Goal: Transaction & Acquisition: Purchase product/service

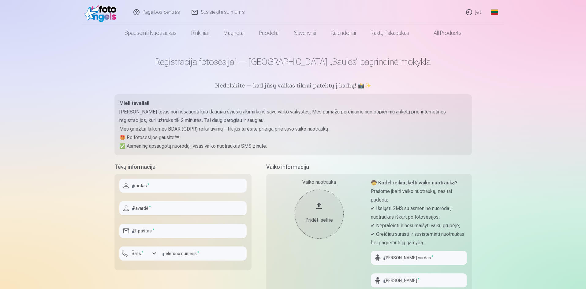
click at [199, 184] on input "text" at bounding box center [182, 186] width 127 height 14
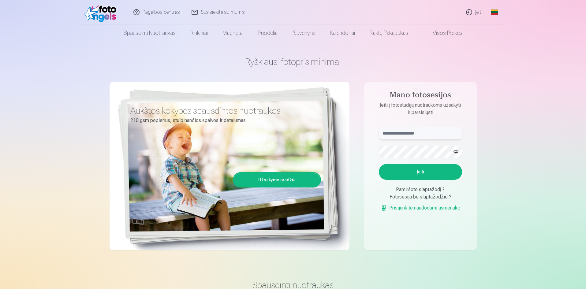
click at [431, 134] on input "text" at bounding box center [420, 133] width 83 height 12
type input "**********"
click at [453, 150] on button "button" at bounding box center [456, 152] width 12 height 12
click at [379, 164] on button "Įeiti" at bounding box center [420, 172] width 83 height 16
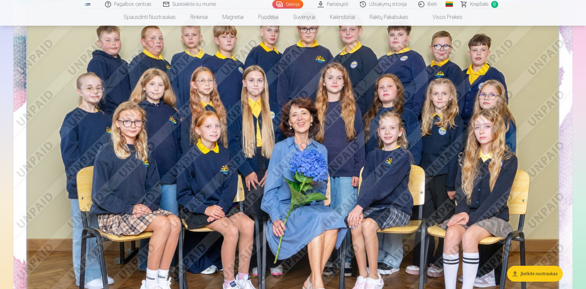
scroll to position [71, 0]
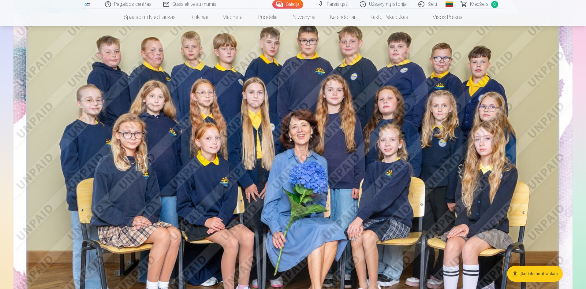
click at [533, 278] on button "Įkelkite nuotraukas" at bounding box center [535, 274] width 56 height 16
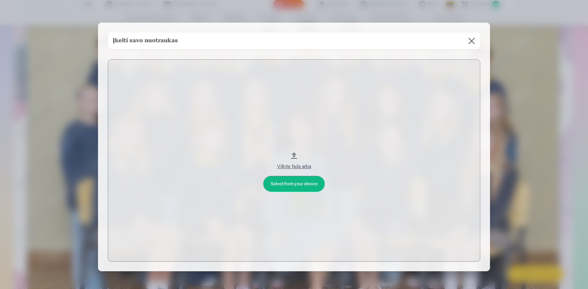
click at [472, 43] on button at bounding box center [471, 40] width 17 height 17
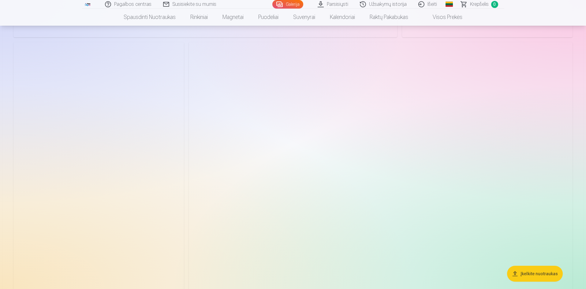
scroll to position [1198, 0]
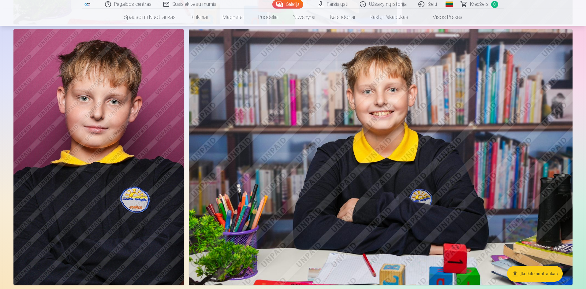
click at [91, 82] on img at bounding box center [98, 157] width 170 height 256
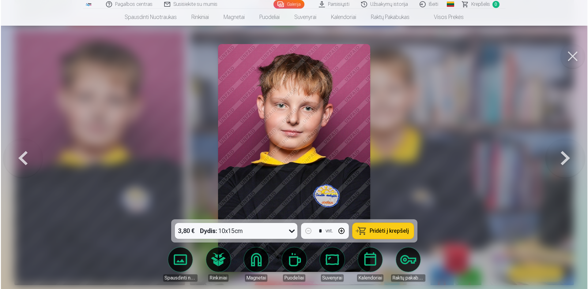
scroll to position [1200, 0]
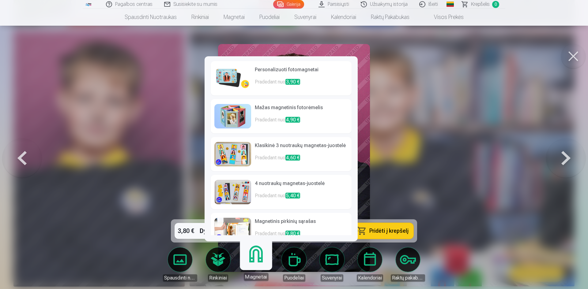
click at [229, 77] on img at bounding box center [232, 78] width 37 height 24
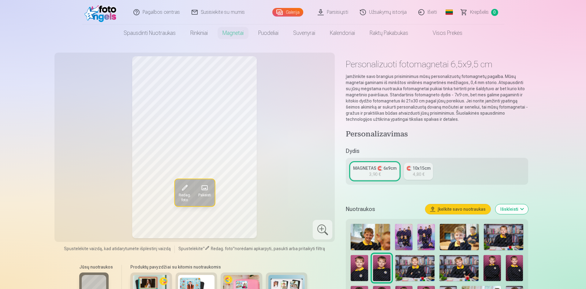
click at [307, 195] on div "Redag. foto Pakeisti" at bounding box center [194, 147] width 273 height 182
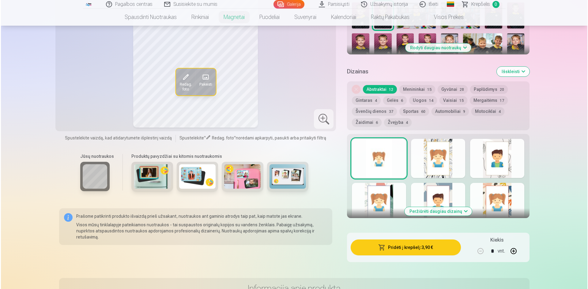
scroll to position [255, 0]
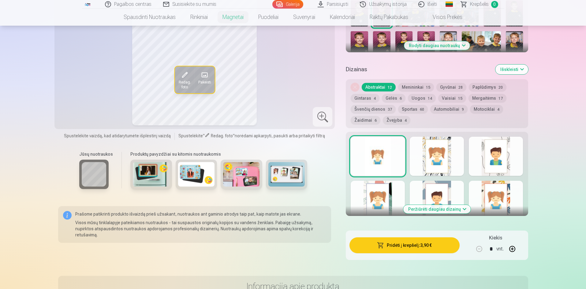
click at [417, 244] on button "Pridėti į krepšelį : 3,90 €" at bounding box center [404, 245] width 110 height 16
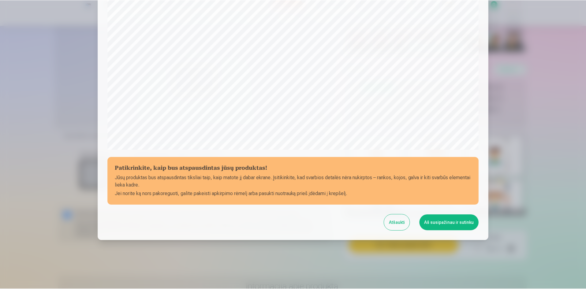
scroll to position [151, 0]
click at [464, 226] on button "Aš susipažinau ir sutinku" at bounding box center [449, 223] width 59 height 16
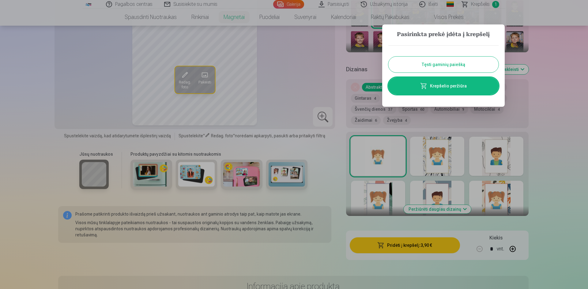
click at [476, 65] on button "Tęsti gaminių paiešką" at bounding box center [443, 65] width 110 height 16
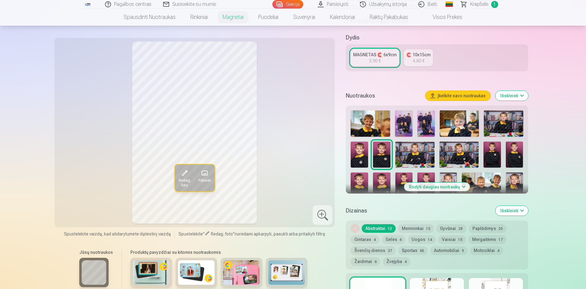
scroll to position [92, 0]
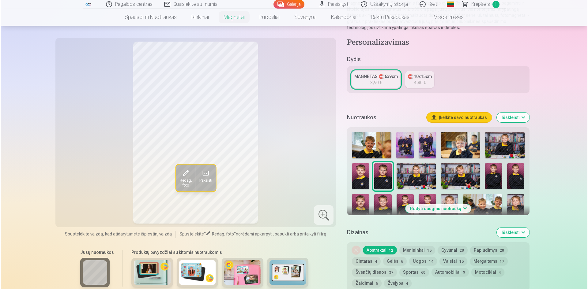
scroll to position [1200, 0]
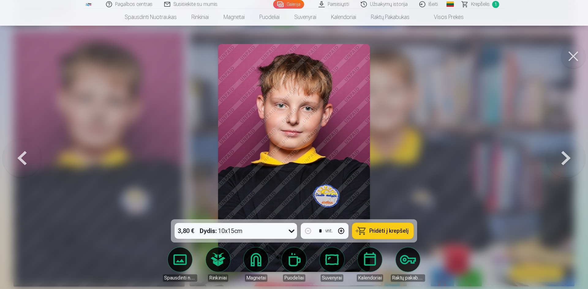
click at [562, 59] on button at bounding box center [573, 56] width 24 height 24
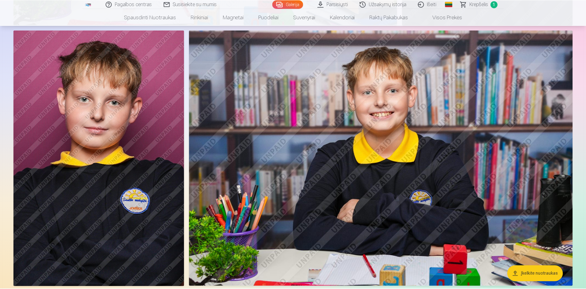
scroll to position [1198, 0]
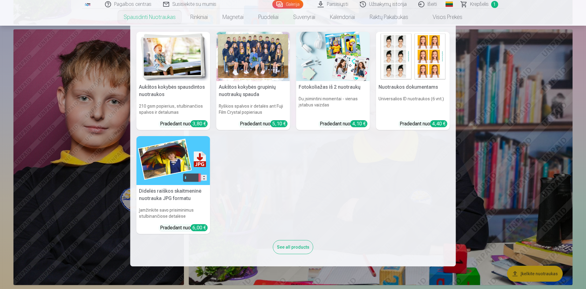
click at [251, 62] on div at bounding box center [253, 56] width 74 height 49
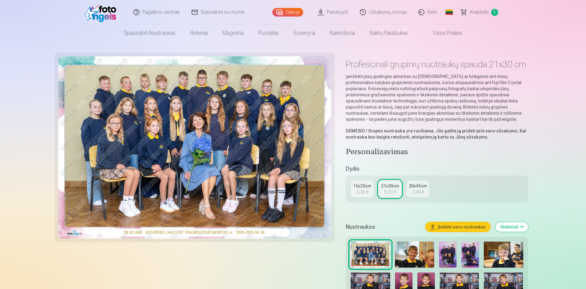
click at [366, 186] on div "15x22cm" at bounding box center [362, 186] width 18 height 6
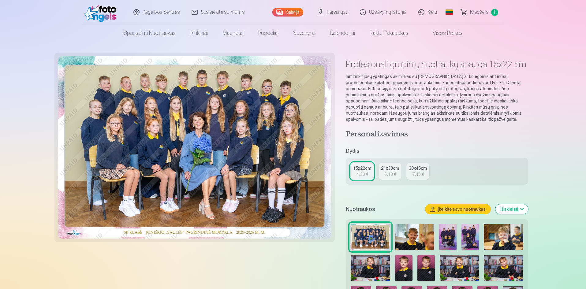
click at [385, 168] on div "21x30cm" at bounding box center [390, 168] width 18 height 6
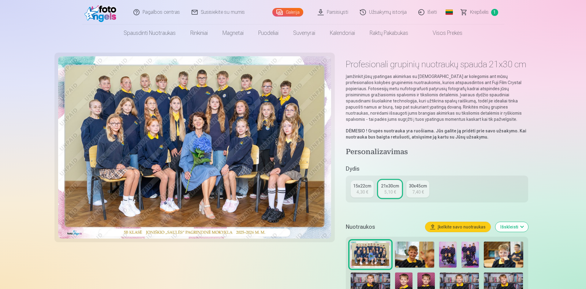
click at [360, 188] on div "15x22cm" at bounding box center [362, 186] width 18 height 6
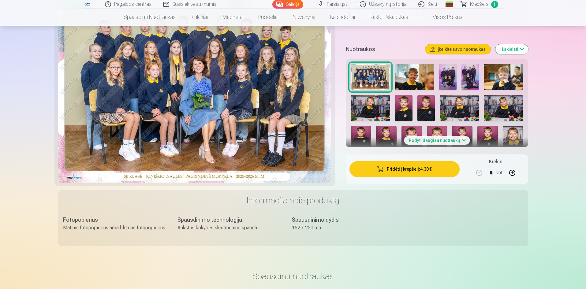
scroll to position [163, 0]
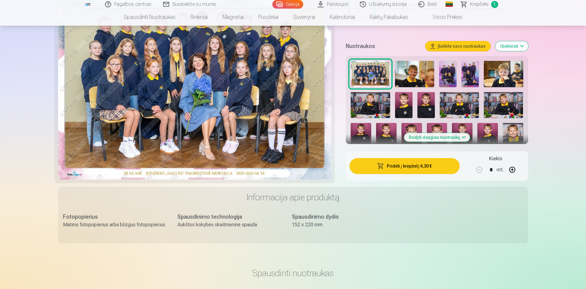
click at [388, 163] on button "Pridėti į krepšelį : 4,30 €" at bounding box center [404, 166] width 110 height 16
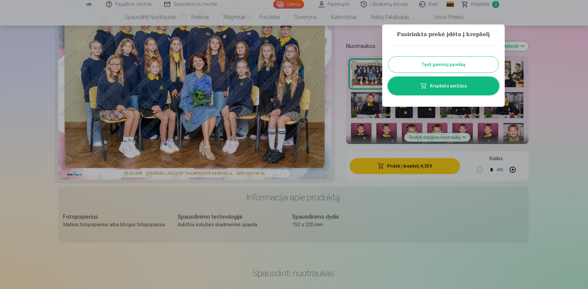
click at [451, 89] on link "Krepšelio peržiūra" at bounding box center [443, 85] width 110 height 17
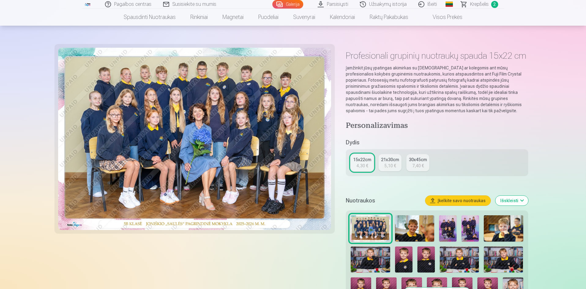
scroll to position [41, 0]
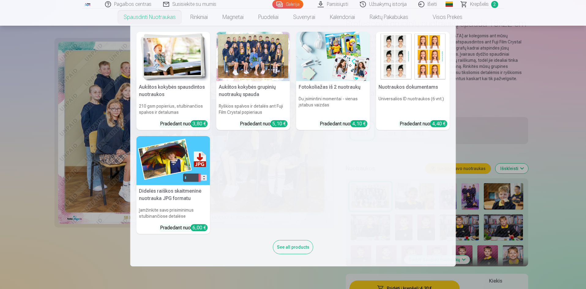
click at [171, 19] on link "Spausdinti nuotraukas" at bounding box center [149, 17] width 67 height 17
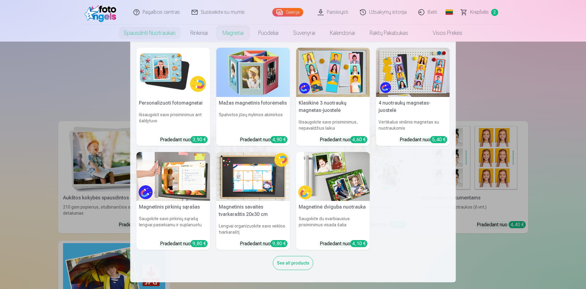
click at [31, 98] on nav "Personalizuoti fotomagnetai Išsaugokit savo prisiminimus ant šaldytuvo Pradedan…" at bounding box center [293, 162] width 586 height 241
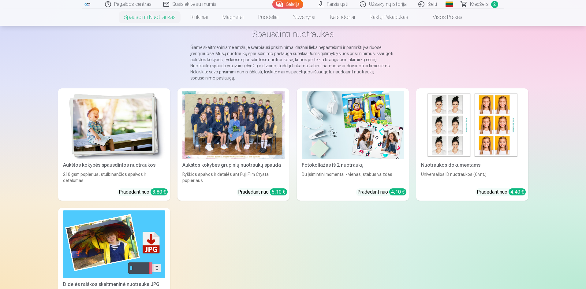
scroll to position [31, 0]
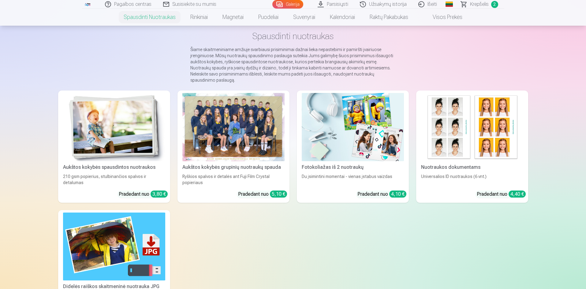
click at [373, 142] on img at bounding box center [353, 127] width 102 height 68
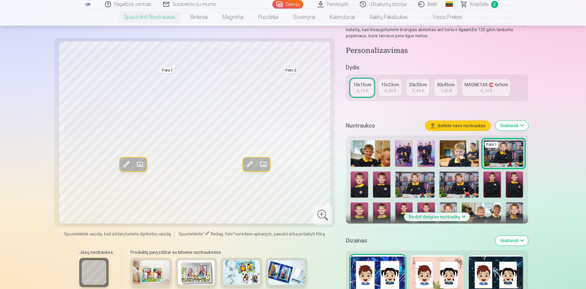
scroll to position [92, 0]
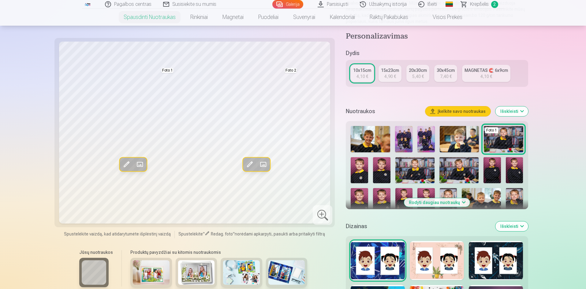
click at [442, 205] on button "Rodyti daugiau nuotraukų" at bounding box center [437, 202] width 66 height 9
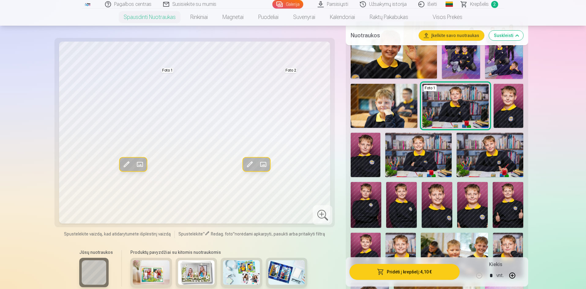
scroll to position [184, 0]
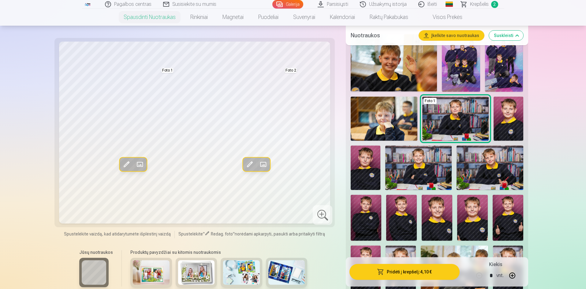
click at [375, 226] on img at bounding box center [366, 218] width 31 height 46
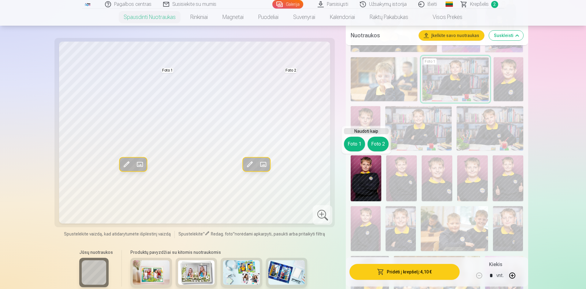
scroll to position [225, 0]
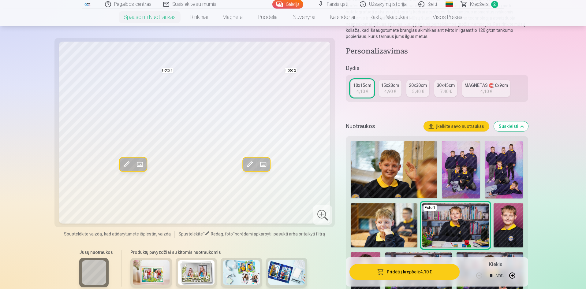
scroll to position [72, 0]
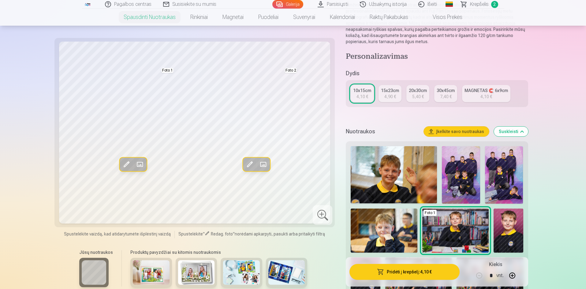
click at [391, 173] on img at bounding box center [394, 174] width 86 height 57
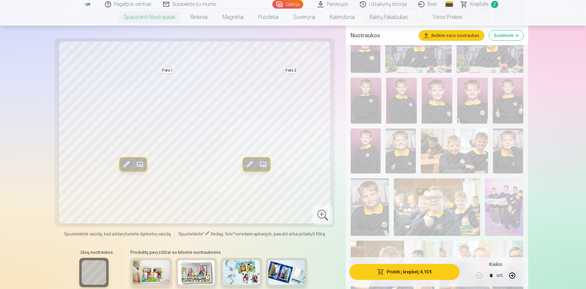
scroll to position [316, 0]
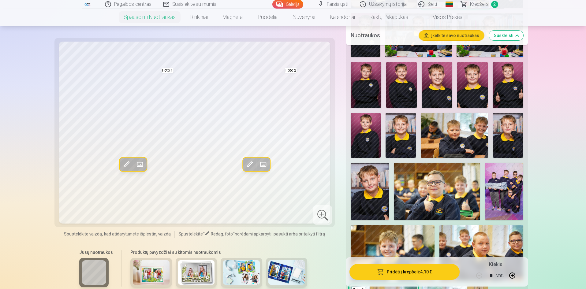
drag, startPoint x: 375, startPoint y: 95, endPoint x: 373, endPoint y: 98, distance: 4.3
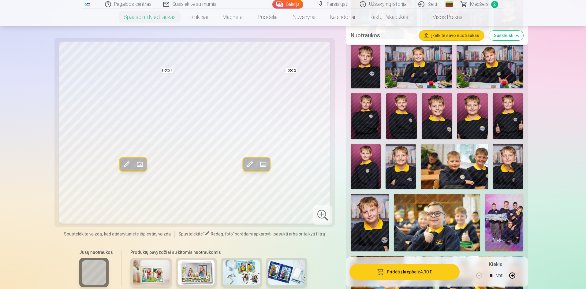
scroll to position [265, 0]
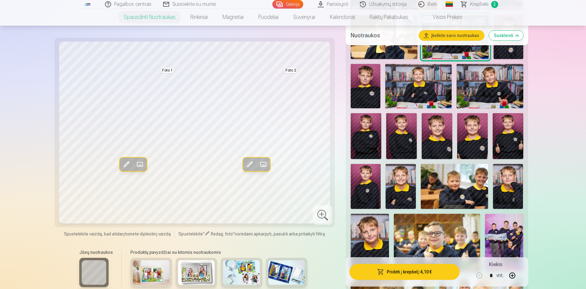
click at [136, 166] on span at bounding box center [140, 164] width 10 height 10
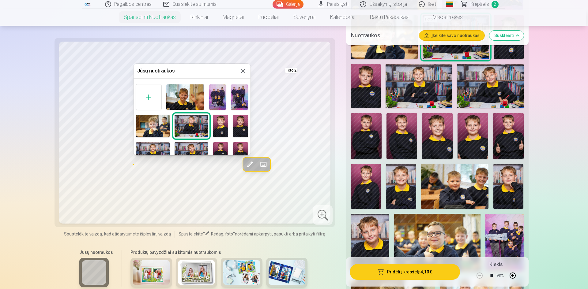
click at [183, 100] on img at bounding box center [185, 96] width 38 height 25
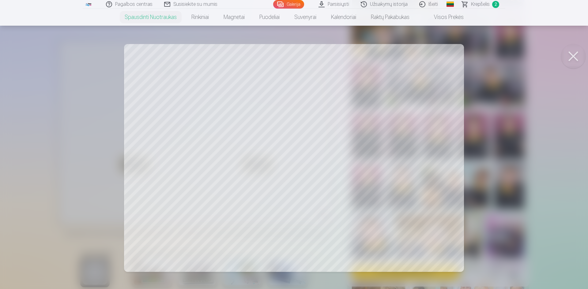
click at [577, 62] on button at bounding box center [573, 56] width 24 height 24
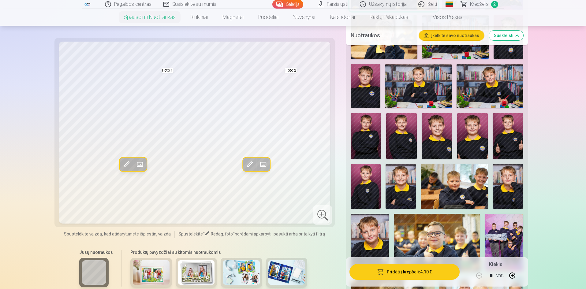
click at [371, 128] on img at bounding box center [366, 136] width 31 height 46
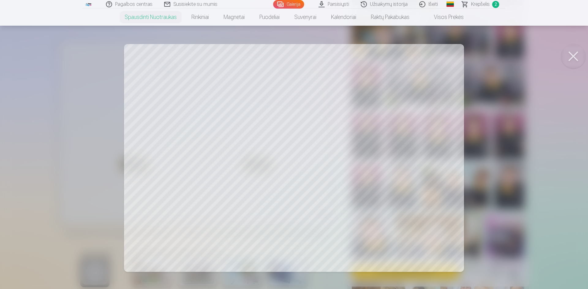
click at [370, 123] on div at bounding box center [294, 144] width 588 height 289
click at [388, 103] on div at bounding box center [294, 144] width 588 height 289
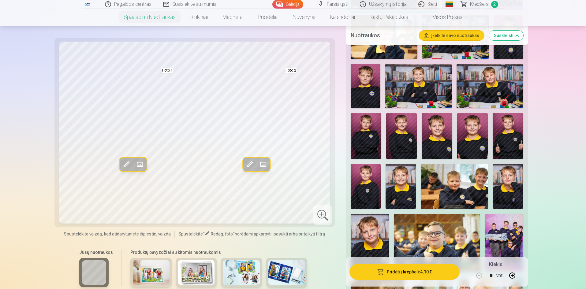
click at [367, 142] on img at bounding box center [366, 136] width 31 height 46
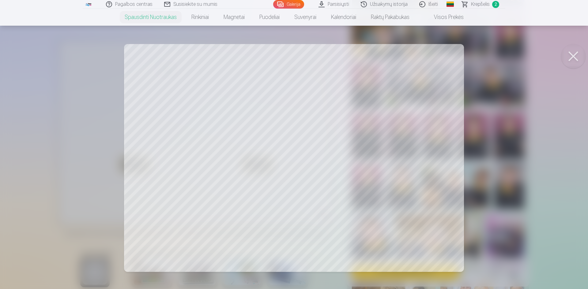
drag, startPoint x: 571, startPoint y: 55, endPoint x: 562, endPoint y: 59, distance: 9.6
click at [570, 56] on button at bounding box center [573, 56] width 24 height 24
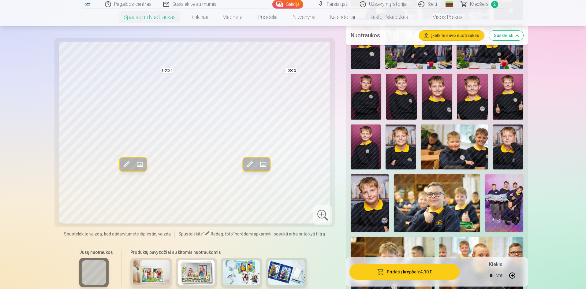
scroll to position [306, 0]
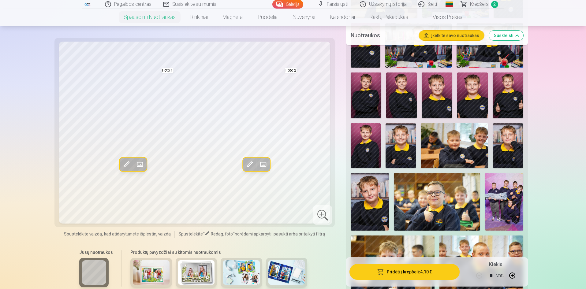
click at [376, 103] on img at bounding box center [366, 96] width 31 height 46
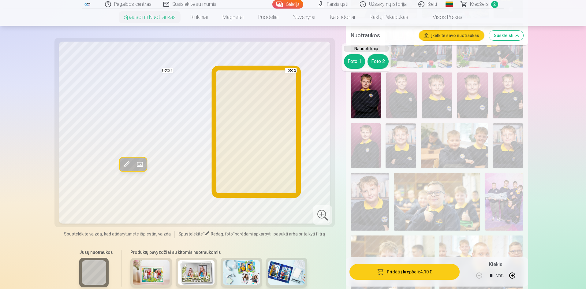
click at [382, 65] on button "Foto 2" at bounding box center [377, 61] width 21 height 15
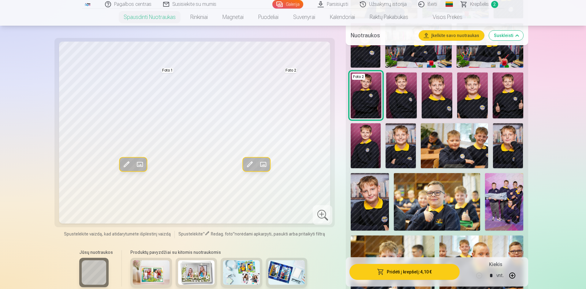
click at [402, 105] on img at bounding box center [401, 96] width 31 height 46
click at [477, 150] on img at bounding box center [455, 145] width 68 height 45
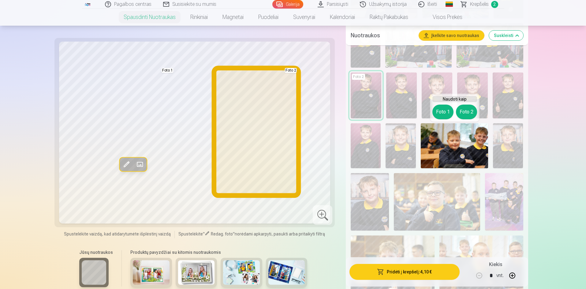
click at [466, 112] on button "Foto 2" at bounding box center [466, 112] width 21 height 15
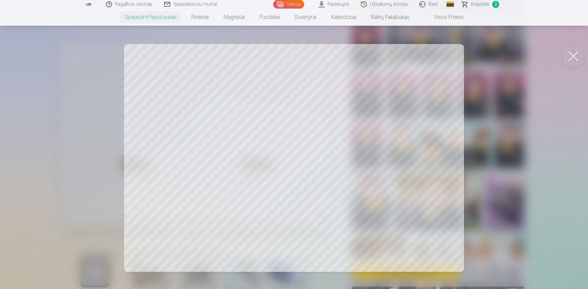
click at [574, 56] on button at bounding box center [573, 56] width 24 height 24
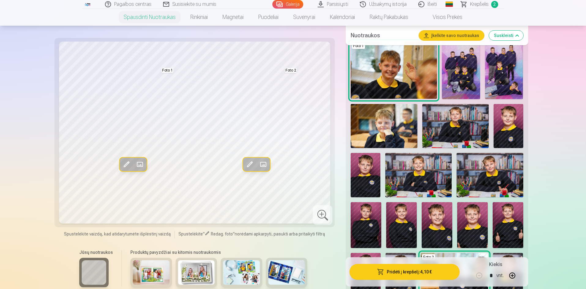
scroll to position [173, 0]
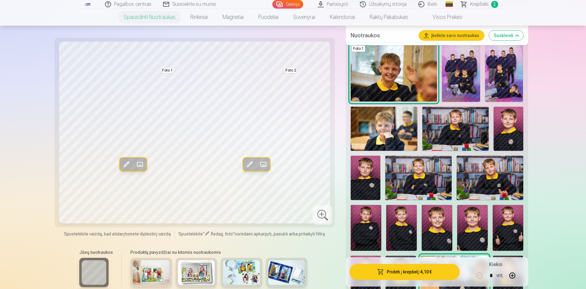
click at [385, 126] on img at bounding box center [384, 129] width 66 height 44
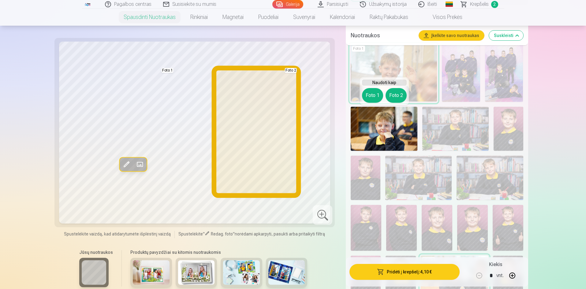
click at [395, 96] on button "Foto 2" at bounding box center [396, 95] width 21 height 15
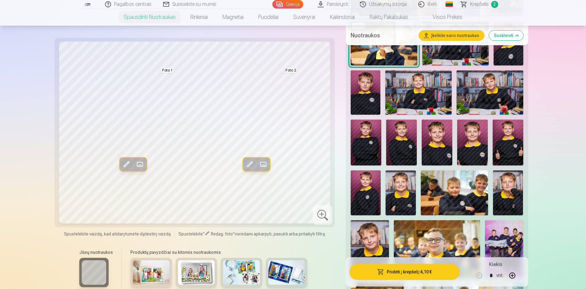
scroll to position [255, 0]
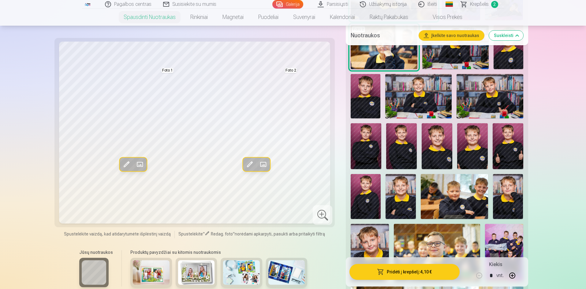
click at [490, 102] on img at bounding box center [490, 96] width 66 height 44
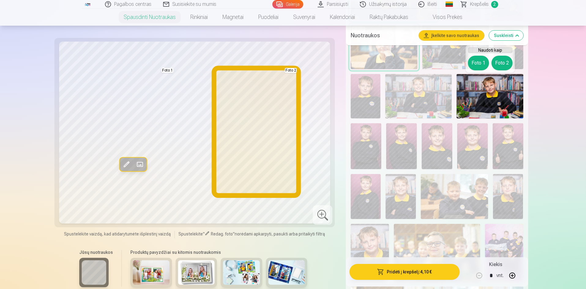
click at [504, 67] on button "Foto 2" at bounding box center [501, 63] width 21 height 15
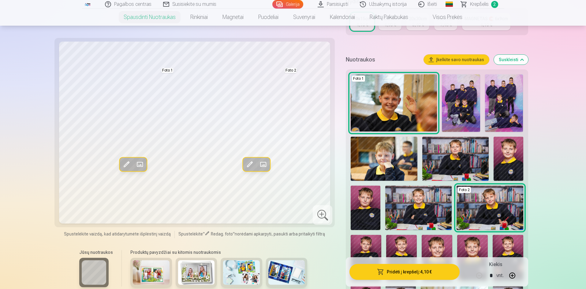
scroll to position [143, 0]
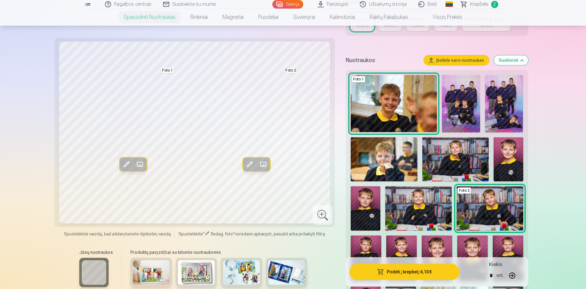
click at [398, 164] on img at bounding box center [384, 159] width 66 height 44
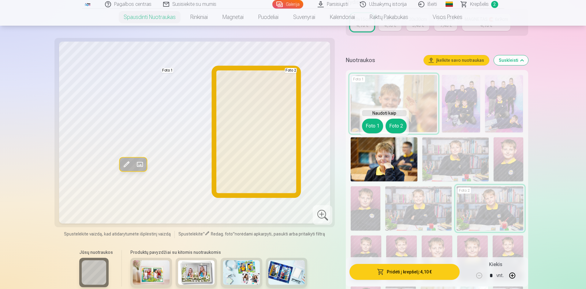
click at [396, 129] on button "Foto 2" at bounding box center [396, 126] width 21 height 15
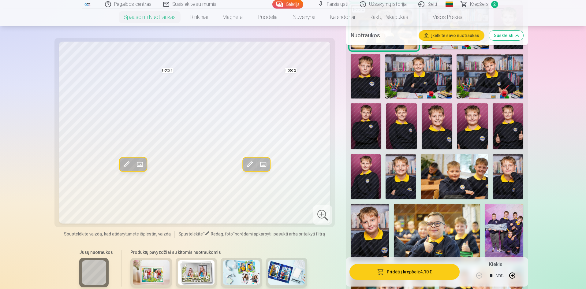
scroll to position [275, 0]
click at [153, 281] on img at bounding box center [151, 272] width 37 height 24
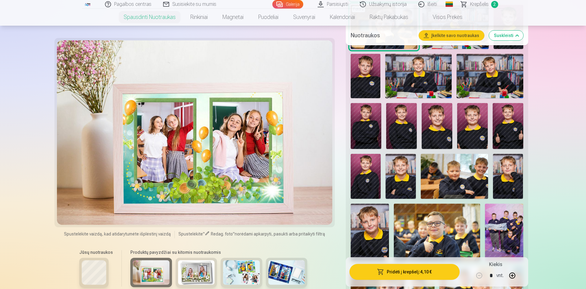
click at [194, 281] on img at bounding box center [196, 272] width 37 height 24
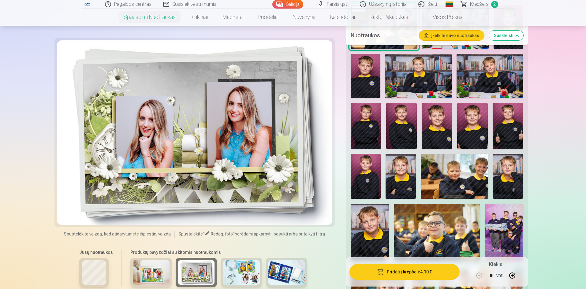
click at [242, 278] on img at bounding box center [241, 272] width 37 height 24
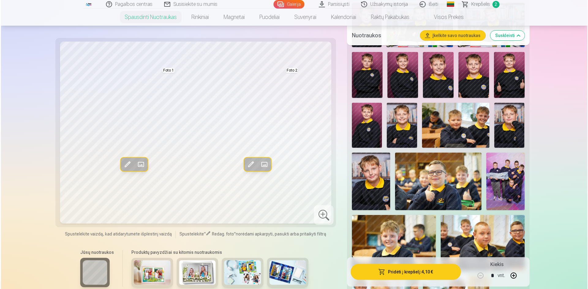
scroll to position [347, 0]
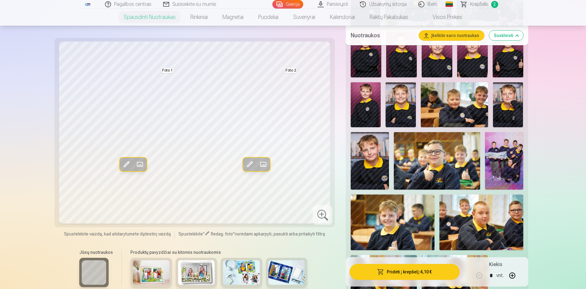
click at [412, 274] on button "Pridėti į krepšelį : 4,10 €" at bounding box center [404, 272] width 110 height 16
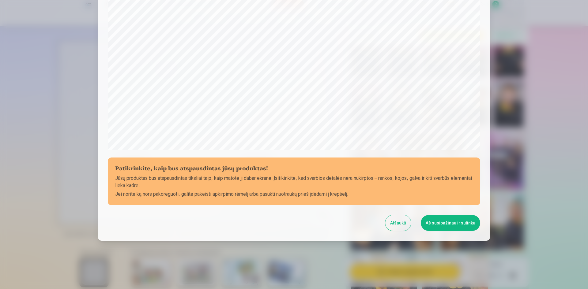
scroll to position [151, 0]
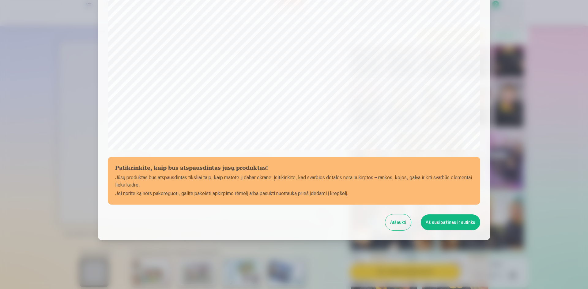
click at [450, 225] on button "Aš susipažinau ir sutinku" at bounding box center [449, 223] width 59 height 16
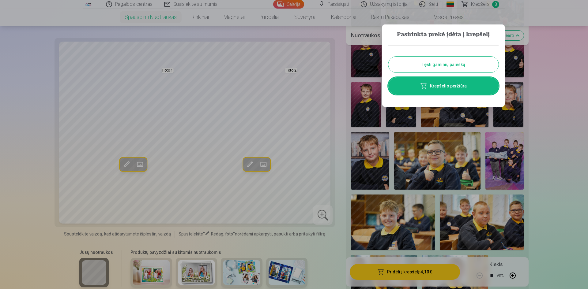
click at [483, 89] on link "Krepšelio peržiūra" at bounding box center [443, 85] width 110 height 17
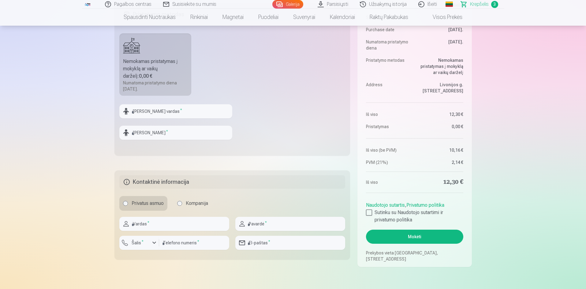
scroll to position [224, 0]
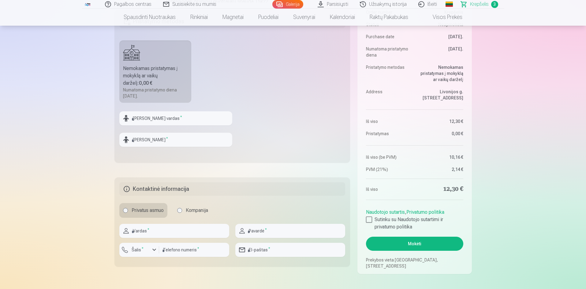
click at [481, 5] on span "Krepšelis" at bounding box center [479, 4] width 19 height 7
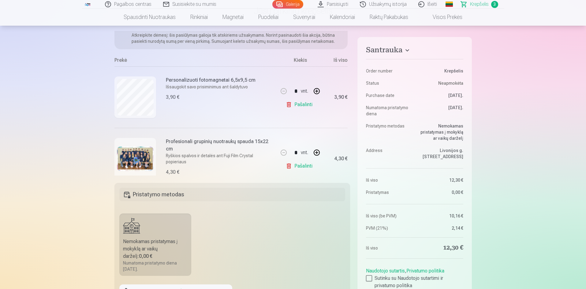
scroll to position [28, 0]
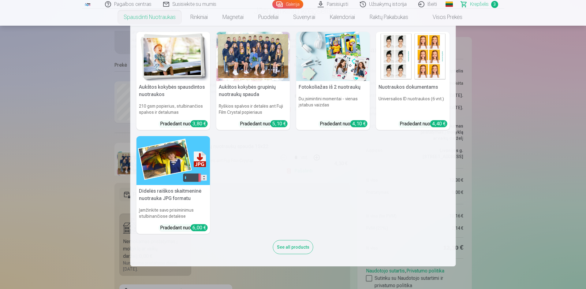
click at [151, 20] on link "Spausdinti nuotraukas" at bounding box center [149, 17] width 67 height 17
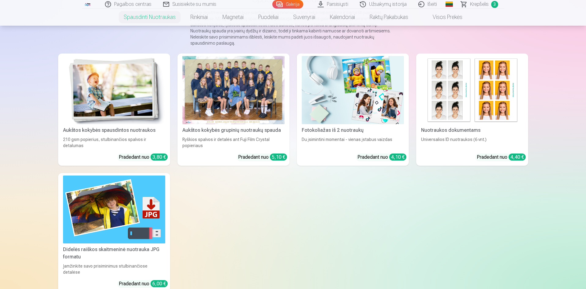
scroll to position [71, 0]
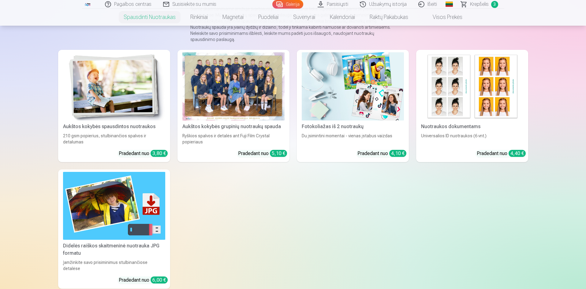
click at [145, 103] on img at bounding box center [114, 86] width 102 height 68
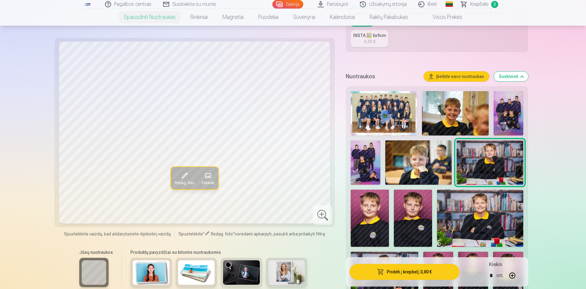
scroll to position [163, 0]
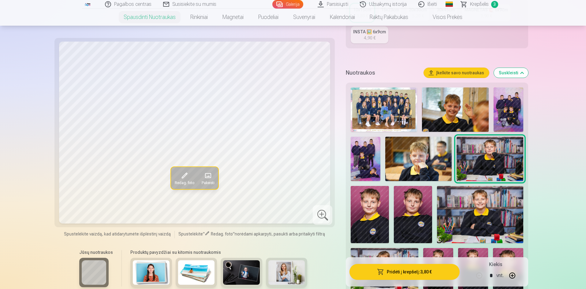
drag, startPoint x: 367, startPoint y: 163, endPoint x: 370, endPoint y: 162, distance: 3.1
click at [367, 163] on img at bounding box center [366, 159] width 30 height 44
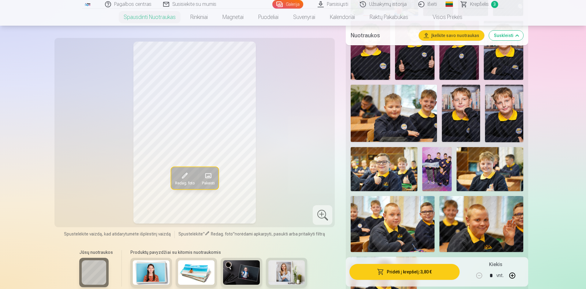
scroll to position [449, 0]
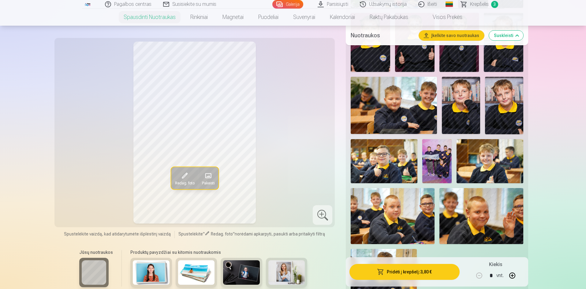
click at [441, 164] on img at bounding box center [437, 161] width 30 height 44
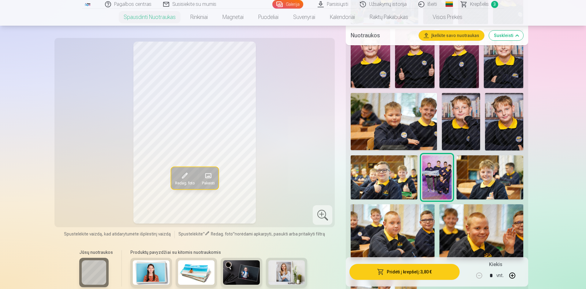
scroll to position [408, 0]
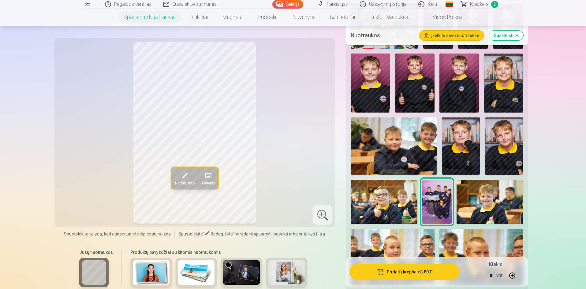
click at [410, 146] on img at bounding box center [394, 146] width 86 height 57
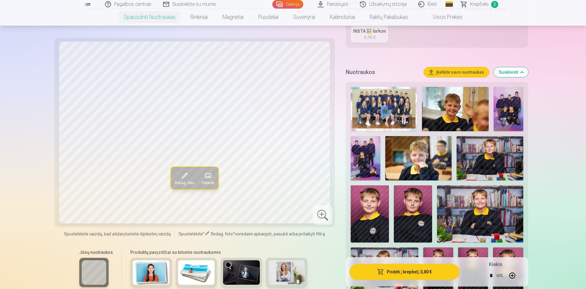
scroll to position [153, 0]
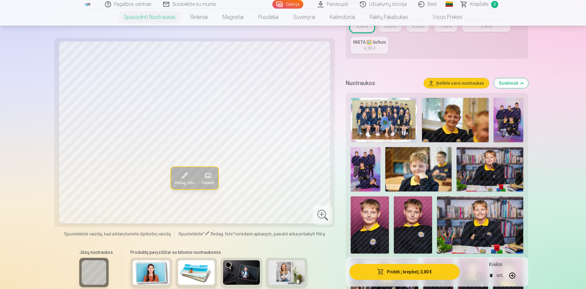
drag, startPoint x: 512, startPoint y: 125, endPoint x: 507, endPoint y: 125, distance: 4.9
click at [512, 125] on img at bounding box center [509, 120] width 30 height 44
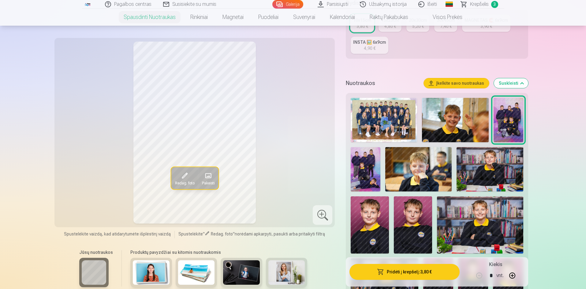
click at [451, 126] on img at bounding box center [455, 120] width 66 height 44
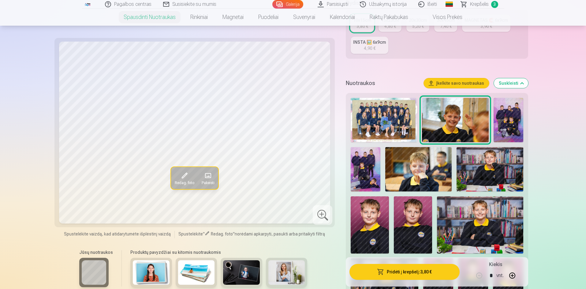
click at [377, 125] on img at bounding box center [384, 120] width 66 height 44
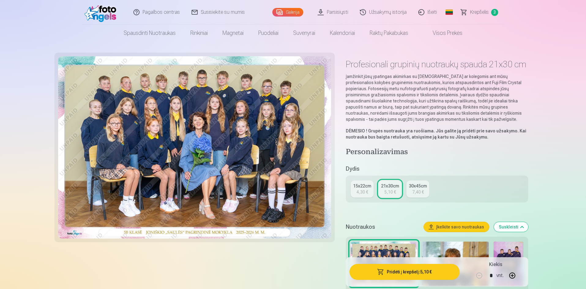
click at [371, 137] on strong "Grupės nuotrauka yra ruošiama. Jūs galite ją pridėti prie savo užsakymo. Kai nu…" at bounding box center [436, 134] width 181 height 11
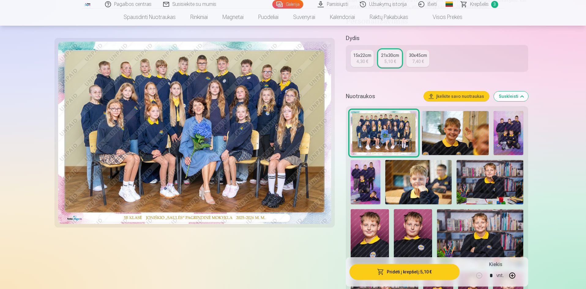
scroll to position [143, 0]
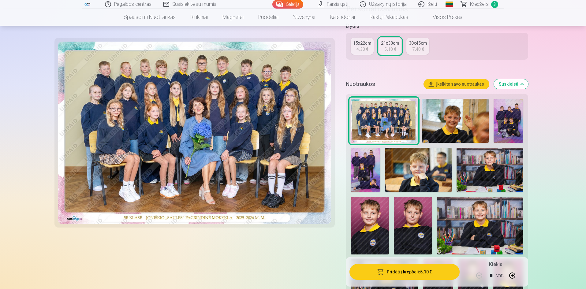
click at [375, 185] on img at bounding box center [366, 170] width 30 height 44
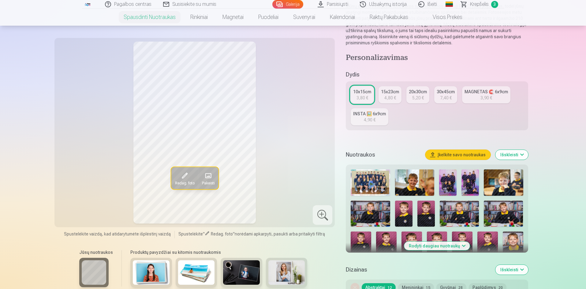
scroll to position [82, 0]
click at [467, 189] on img at bounding box center [469, 182] width 17 height 26
click at [450, 186] on img at bounding box center [447, 182] width 17 height 26
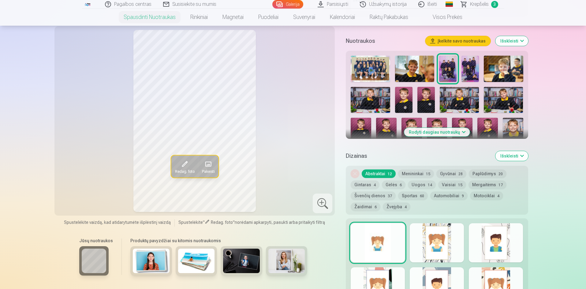
scroll to position [244, 0]
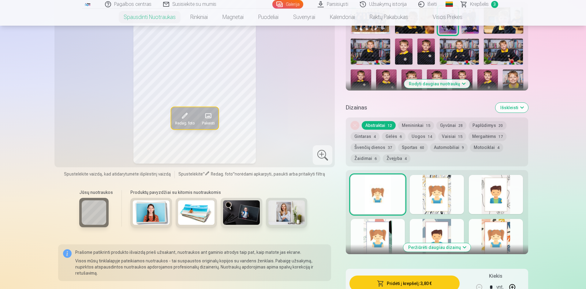
click at [449, 83] on button "Rodyti daugiau nuotraukų" at bounding box center [437, 84] width 66 height 9
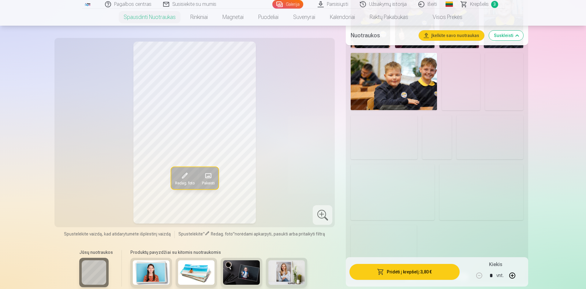
scroll to position [498, 0]
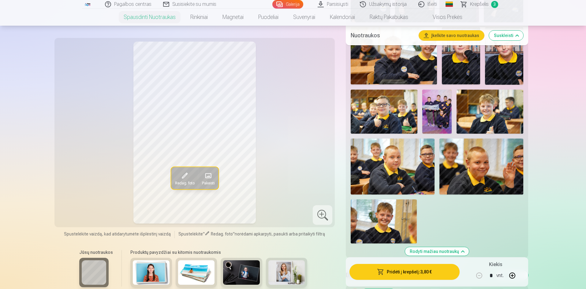
click at [442, 113] on img at bounding box center [437, 112] width 30 height 44
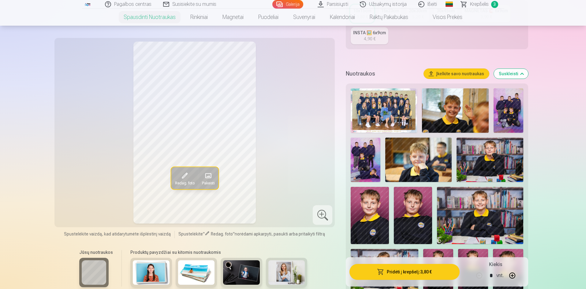
scroll to position [162, 0]
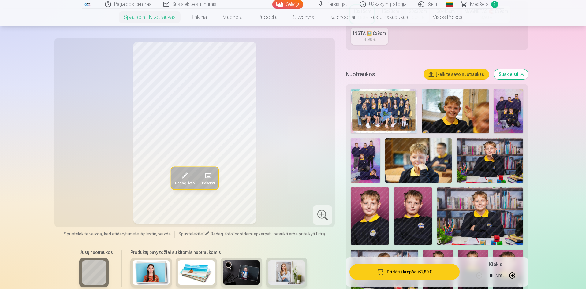
click at [512, 106] on img at bounding box center [509, 111] width 30 height 44
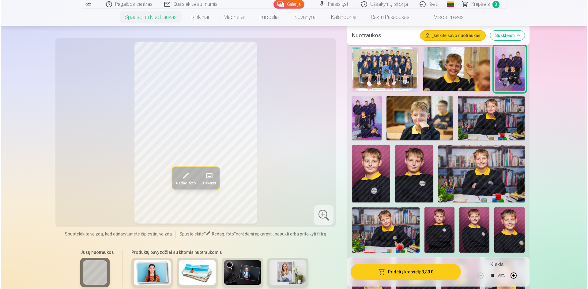
scroll to position [213, 0]
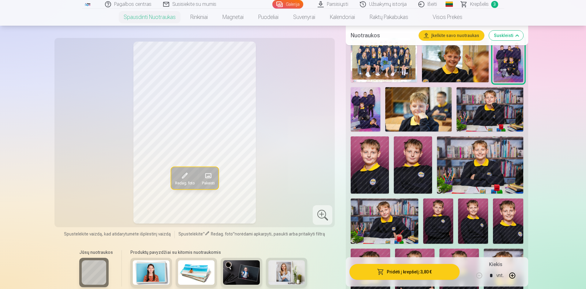
click at [411, 274] on button "Pridėti į krepšelį : 3,80 €" at bounding box center [404, 272] width 110 height 16
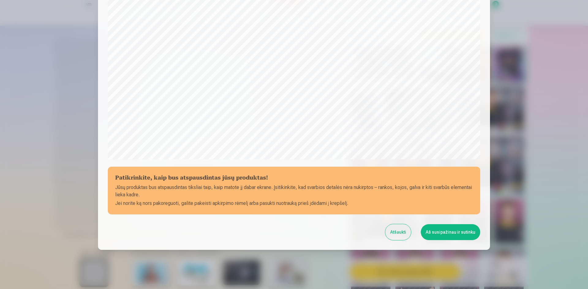
scroll to position [151, 0]
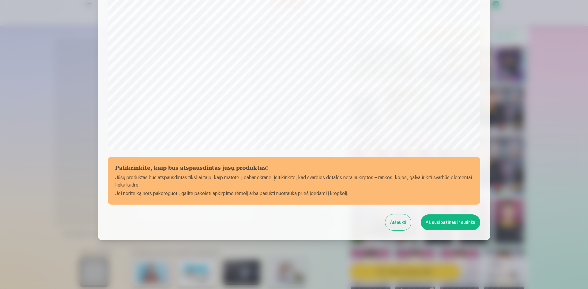
click at [438, 226] on button "Aš susipažinau ir sutinku" at bounding box center [449, 223] width 59 height 16
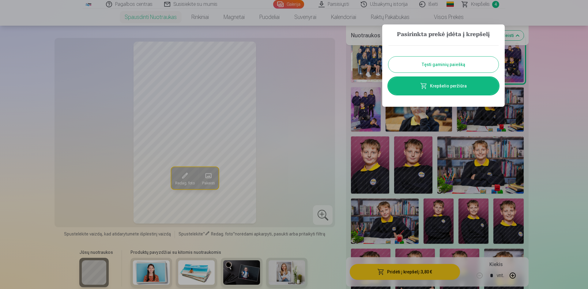
click at [473, 89] on link "Krepšelio peržiūra" at bounding box center [443, 85] width 110 height 17
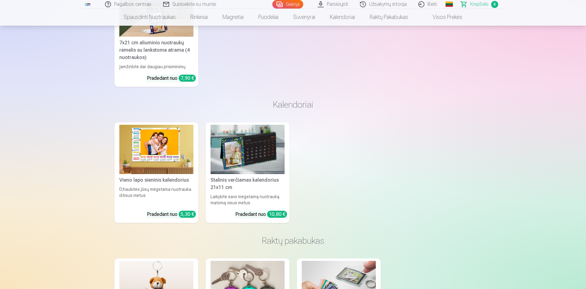
scroll to position [1825, 0]
drag, startPoint x: 479, startPoint y: 4, endPoint x: 480, endPoint y: 7, distance: 3.4
click at [479, 4] on span "Krepšelis" at bounding box center [479, 4] width 19 height 7
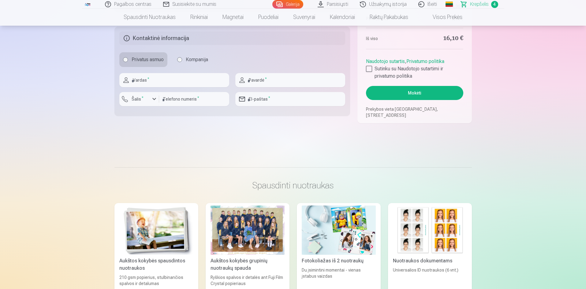
scroll to position [255, 0]
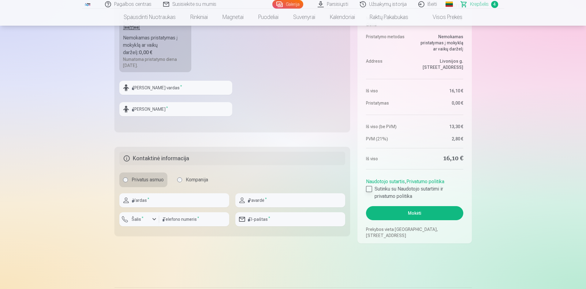
click at [369, 187] on div at bounding box center [369, 189] width 6 height 6
click at [401, 213] on button "Mokėti" at bounding box center [414, 213] width 97 height 14
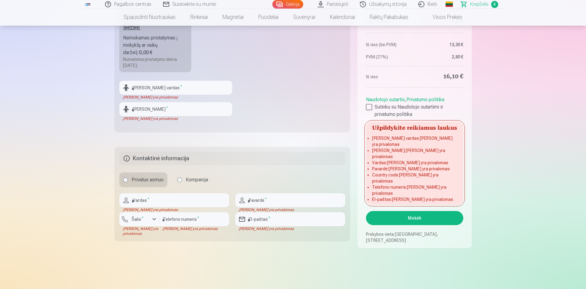
click at [413, 219] on button "Mokėti" at bounding box center [414, 218] width 97 height 14
drag, startPoint x: 517, startPoint y: 196, endPoint x: 505, endPoint y: 198, distance: 12.2
drag, startPoint x: 192, startPoint y: 201, endPoint x: 197, endPoint y: 200, distance: 4.6
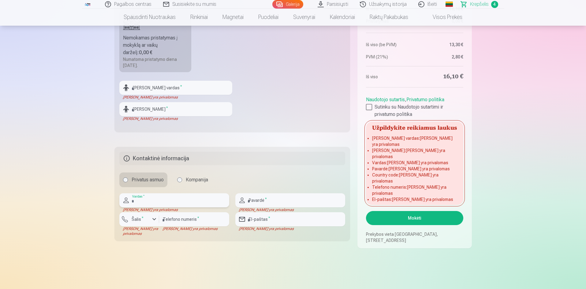
click at [195, 200] on input "text" at bounding box center [174, 200] width 110 height 14
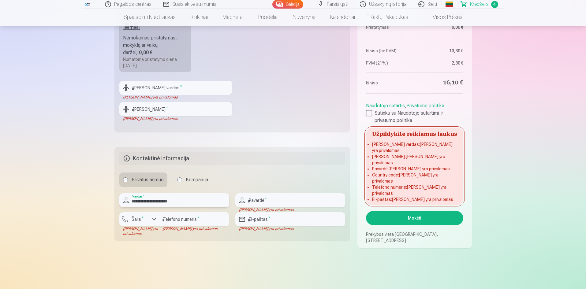
click at [196, 200] on input "**********" at bounding box center [174, 200] width 110 height 14
type input "*********"
click at [276, 203] on input "text" at bounding box center [290, 200] width 110 height 14
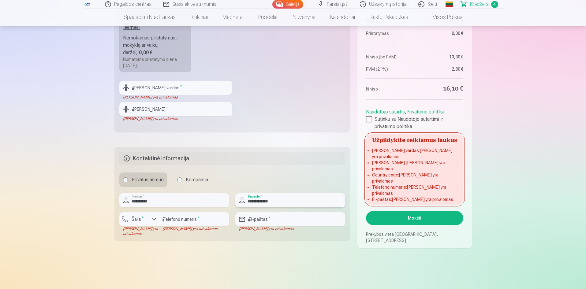
type input "**********"
click at [154, 218] on div "button" at bounding box center [154, 219] width 7 height 7
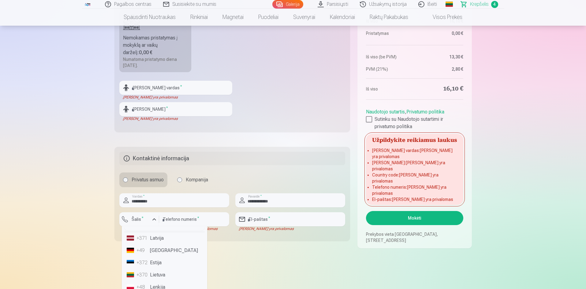
scroll to position [41, 0]
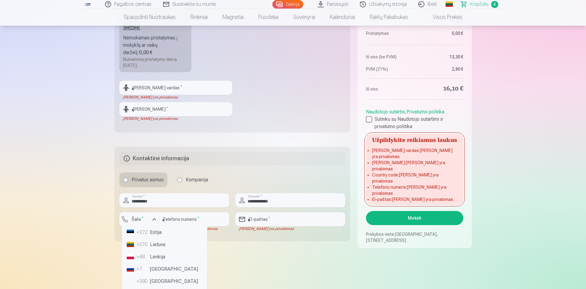
click at [154, 247] on li "+370 Lietuva" at bounding box center [164, 245] width 80 height 12
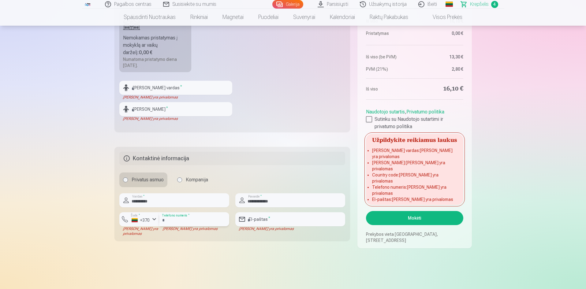
click at [203, 220] on input "number" at bounding box center [194, 219] width 70 height 14
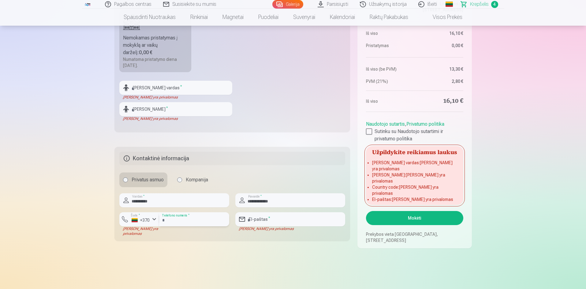
type input "*********"
click at [286, 224] on input "email" at bounding box center [290, 219] width 110 height 14
click at [300, 221] on input "email" at bounding box center [290, 219] width 110 height 14
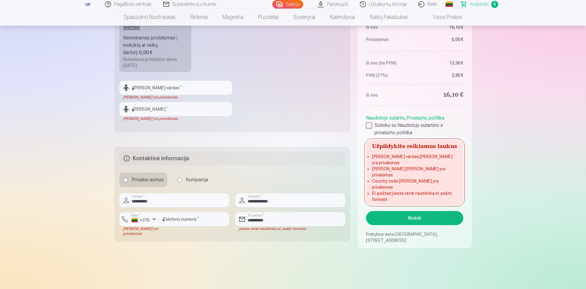
click at [270, 244] on div "Santrauka Order number Krepšelis Status Neapmokėta Purchase date 14.09.2025. Nu…" at bounding box center [292, 37] width 357 height 421
click at [276, 219] on input "**********" at bounding box center [290, 219] width 110 height 14
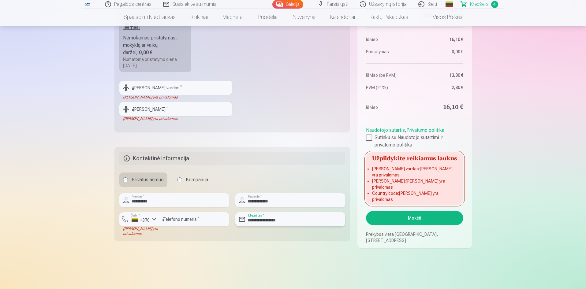
click at [285, 222] on input "**********" at bounding box center [290, 219] width 110 height 14
paste input "*"
click at [305, 220] on input "**********" at bounding box center [290, 219] width 110 height 14
type input "**********"
click at [290, 237] on fieldset "**********" at bounding box center [232, 194] width 236 height 94
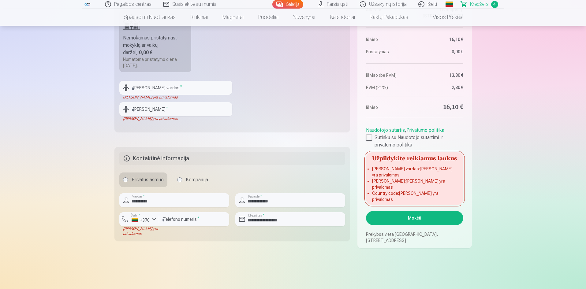
click at [424, 217] on button "Mokėti" at bounding box center [414, 218] width 97 height 14
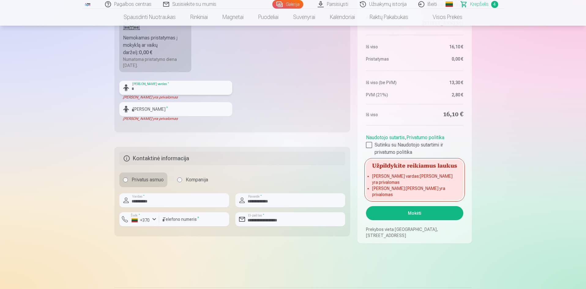
click at [165, 84] on input "text" at bounding box center [175, 88] width 113 height 14
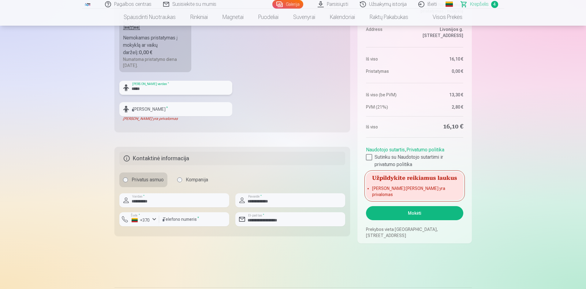
click at [135, 90] on input "*****" at bounding box center [175, 88] width 113 height 14
type input "*****"
click at [143, 107] on input "text" at bounding box center [175, 109] width 113 height 14
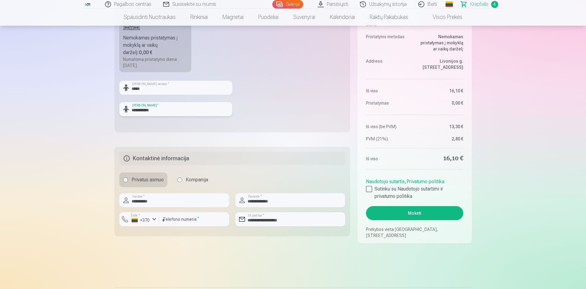
type input "**********"
click at [252, 121] on fieldset "**********" at bounding box center [232, 55] width 236 height 153
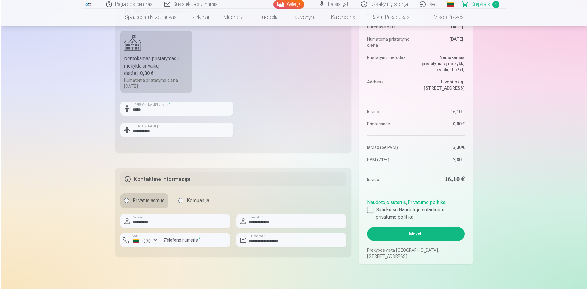
scroll to position [245, 0]
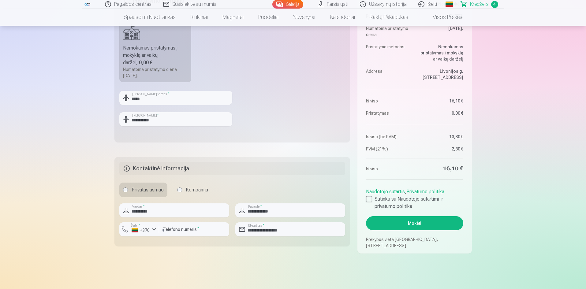
click at [412, 224] on button "Mokėti" at bounding box center [414, 223] width 97 height 14
